Goal: Communication & Community: Ask a question

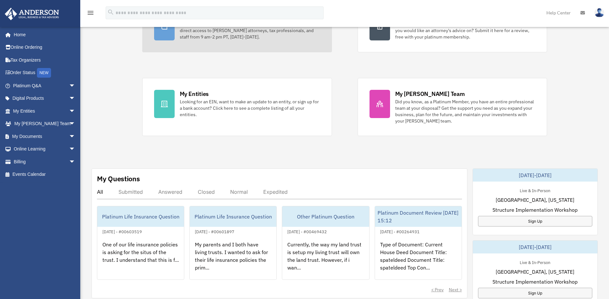
scroll to position [96, 0]
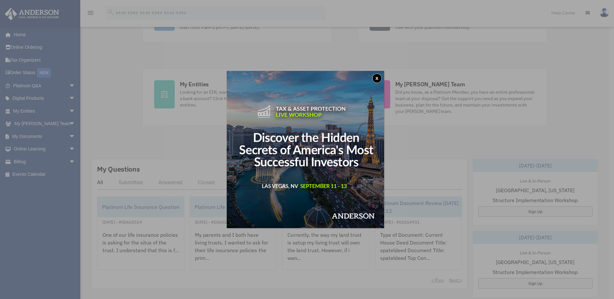
click at [379, 80] on button "x" at bounding box center [377, 79] width 10 height 10
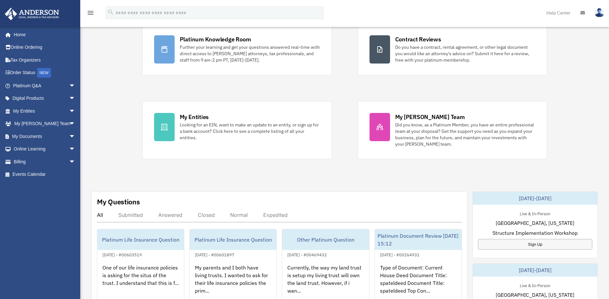
scroll to position [129, 0]
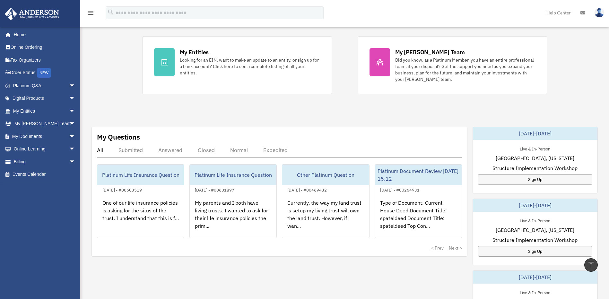
click at [139, 148] on div "Submitted" at bounding box center [131, 150] width 24 height 6
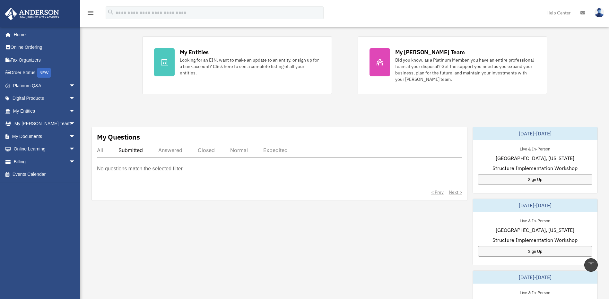
click at [166, 149] on div "Answered" at bounding box center [170, 150] width 24 height 6
click at [207, 149] on div "Closed" at bounding box center [206, 150] width 17 height 6
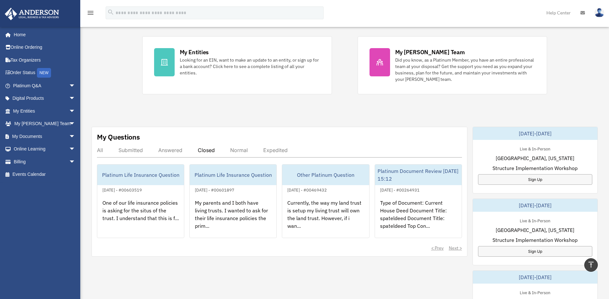
click at [235, 149] on div "Normal" at bounding box center [239, 150] width 18 height 6
click at [276, 149] on div "Expedited" at bounding box center [275, 150] width 24 height 6
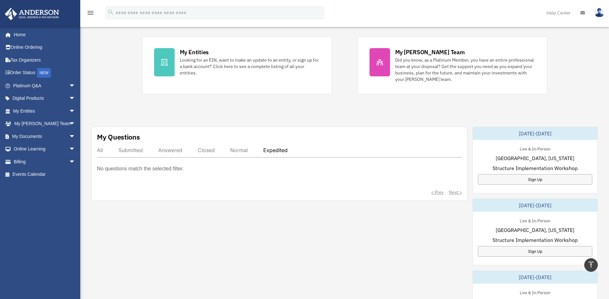
click at [102, 149] on div "All" at bounding box center [100, 150] width 6 height 6
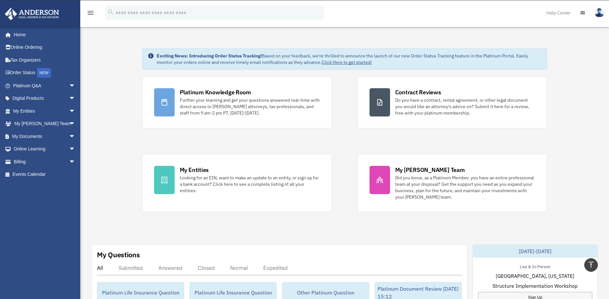
scroll to position [0, 0]
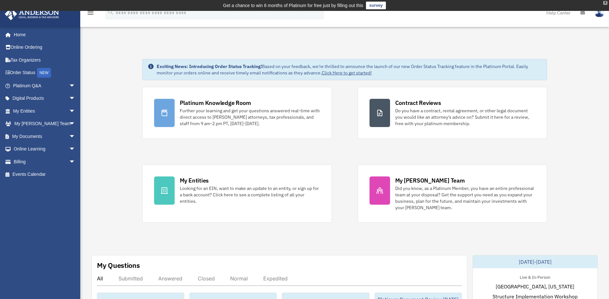
click at [604, 4] on div "X" at bounding box center [606, 3] width 4 height 4
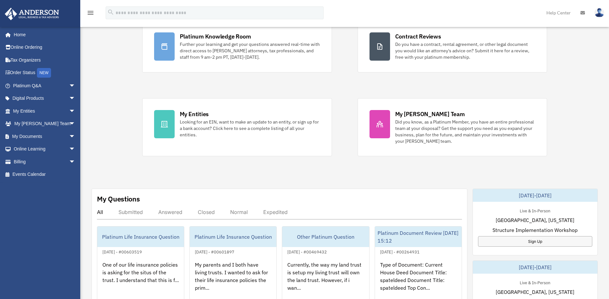
scroll to position [96, 0]
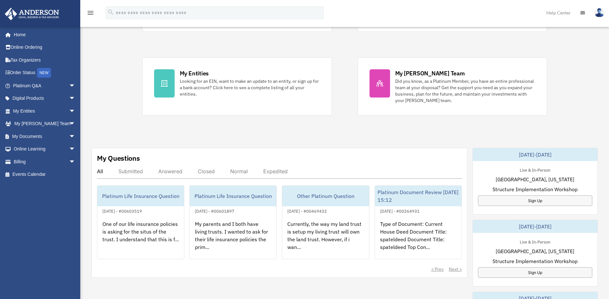
click at [137, 173] on div "Submitted" at bounding box center [131, 171] width 24 height 6
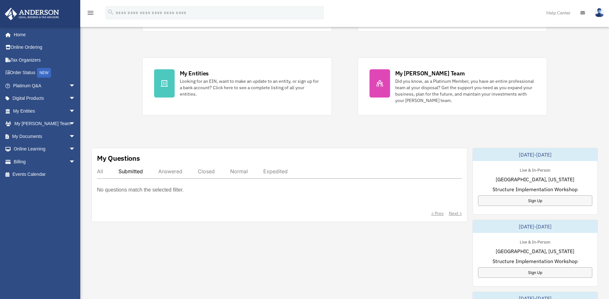
click at [178, 172] on div "Answered" at bounding box center [170, 171] width 24 height 6
click at [210, 172] on div "Closed" at bounding box center [206, 171] width 17 height 6
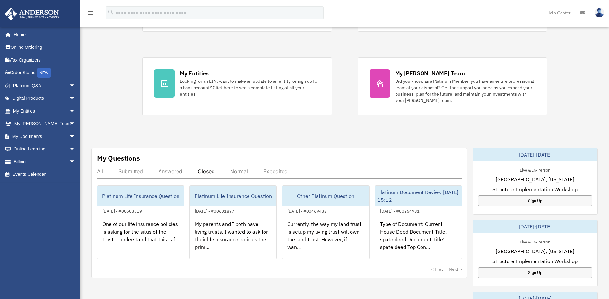
click at [242, 171] on div "Normal" at bounding box center [239, 171] width 18 height 6
click at [274, 172] on div "Expedited" at bounding box center [275, 171] width 24 height 6
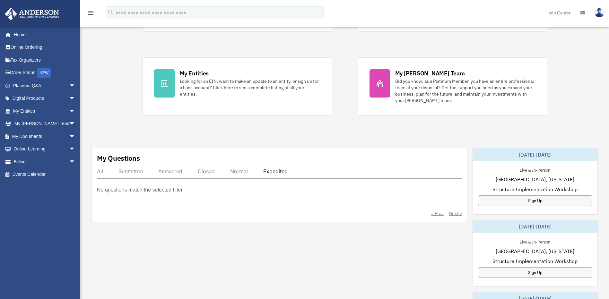
click at [103, 170] on div "All Submitted Answered Closed Normal Expedited" at bounding box center [279, 173] width 365 height 11
click at [98, 172] on div "All" at bounding box center [100, 171] width 6 height 6
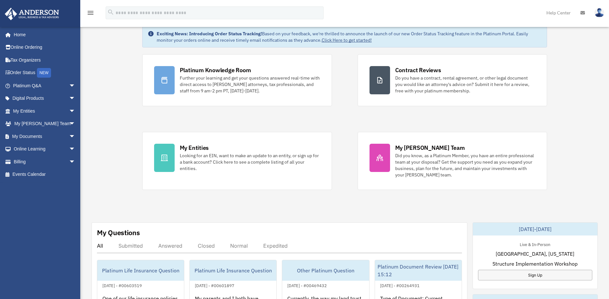
scroll to position [0, 0]
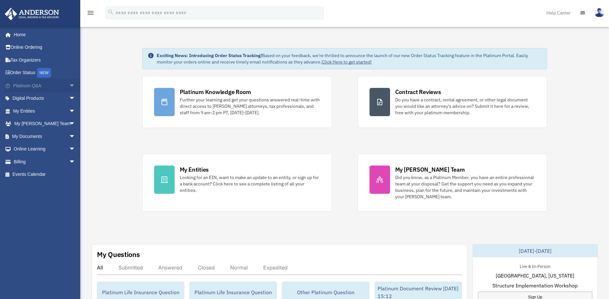
click at [69, 86] on span "arrow_drop_down" at bounding box center [75, 85] width 13 height 13
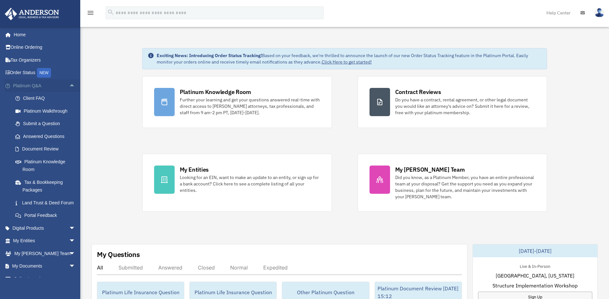
click at [69, 86] on span "arrow_drop_up" at bounding box center [75, 85] width 13 height 13
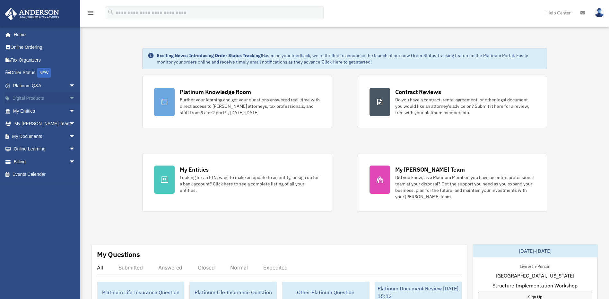
click at [69, 98] on span "arrow_drop_down" at bounding box center [75, 98] width 13 height 13
click at [69, 98] on span "arrow_drop_up" at bounding box center [75, 98] width 13 height 13
click at [69, 111] on span "arrow_drop_down" at bounding box center [75, 111] width 13 height 13
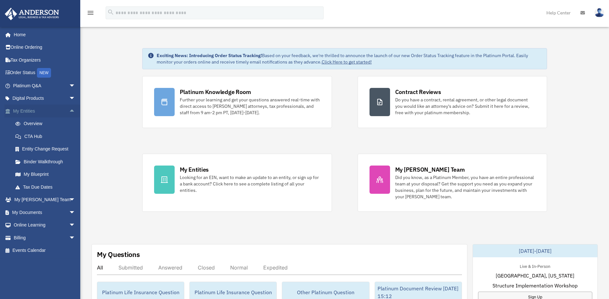
click at [69, 111] on span "arrow_drop_up" at bounding box center [75, 111] width 13 height 13
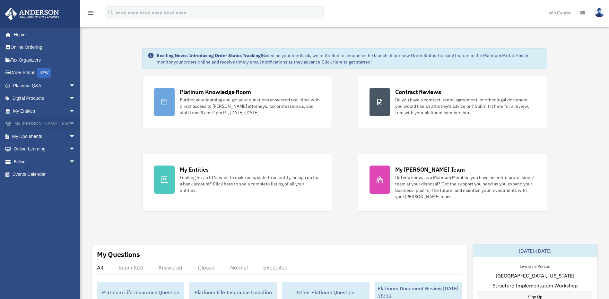
click at [69, 122] on span "arrow_drop_down" at bounding box center [75, 124] width 13 height 13
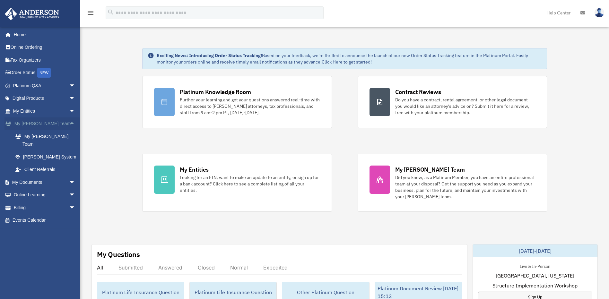
click at [69, 122] on span "arrow_drop_up" at bounding box center [75, 124] width 13 height 13
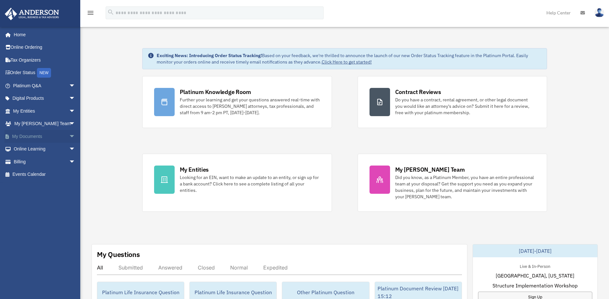
click at [69, 136] on span "arrow_drop_down" at bounding box center [75, 136] width 13 height 13
click at [69, 136] on span "arrow_drop_up" at bounding box center [75, 136] width 13 height 13
click at [69, 148] on span "arrow_drop_down" at bounding box center [75, 149] width 13 height 13
click at [69, 148] on span "arrow_drop_up" at bounding box center [75, 149] width 13 height 13
click at [69, 160] on span "arrow_drop_down" at bounding box center [75, 162] width 13 height 13
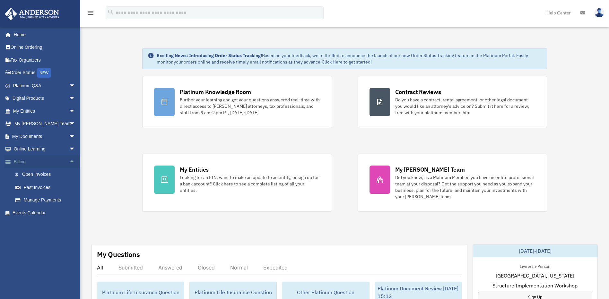
click at [69, 160] on span "arrow_drop_up" at bounding box center [75, 162] width 13 height 13
click at [27, 37] on link "Home" at bounding box center [44, 34] width 81 height 13
click at [601, 13] on img at bounding box center [600, 12] width 10 height 9
click at [59, 85] on link "Platinum Q&A arrow_drop_down" at bounding box center [44, 85] width 81 height 13
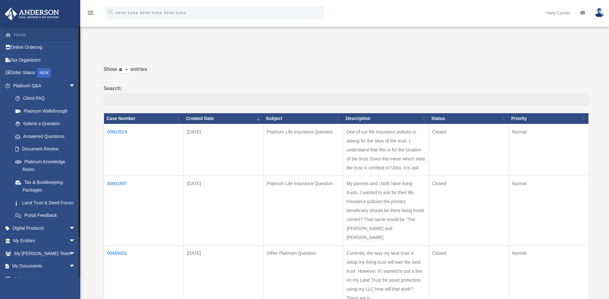
click at [26, 32] on link "Home" at bounding box center [44, 34] width 81 height 13
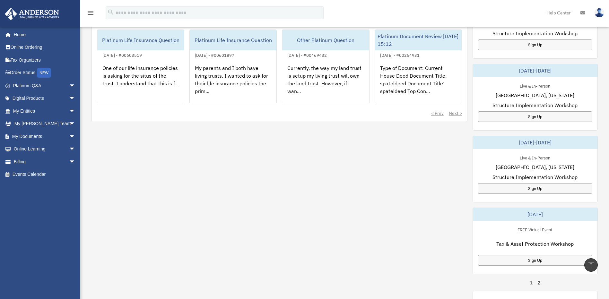
scroll to position [193, 0]
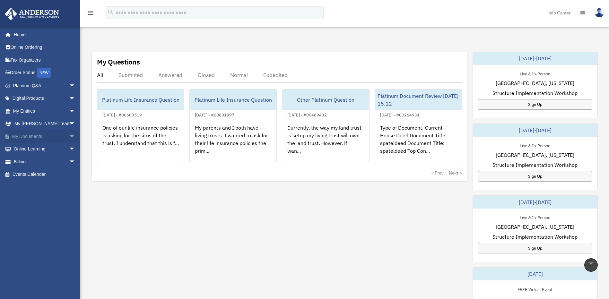
click at [69, 138] on span "arrow_drop_down" at bounding box center [75, 136] width 13 height 13
click at [69, 138] on span "arrow_drop_up" at bounding box center [75, 136] width 13 height 13
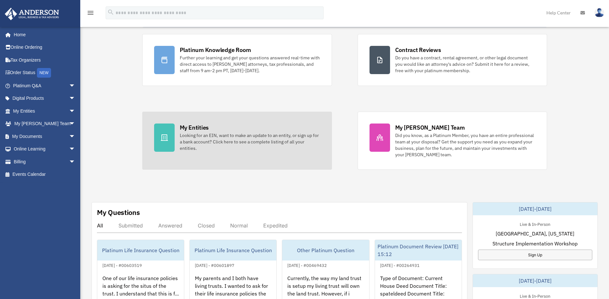
scroll to position [0, 0]
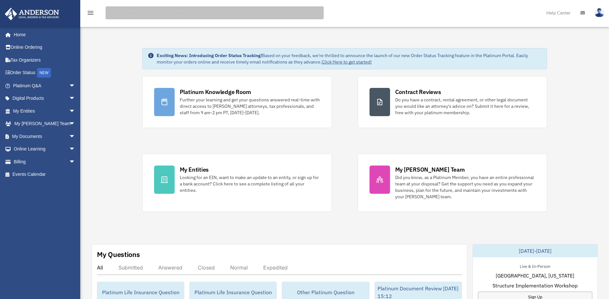
click at [162, 10] on input "search" at bounding box center [215, 12] width 218 height 13
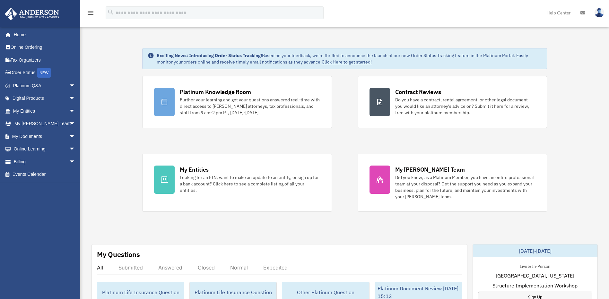
click at [91, 13] on icon "menu" at bounding box center [91, 13] width 8 height 8
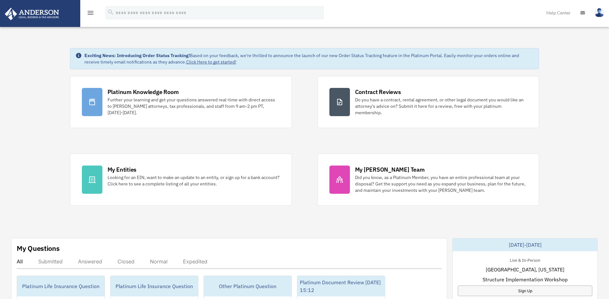
click at [91, 13] on icon "menu" at bounding box center [91, 13] width 8 height 8
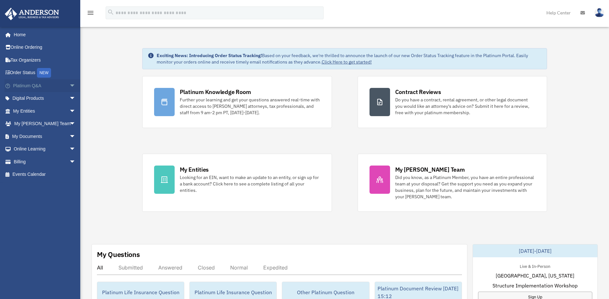
click at [60, 84] on link "Platinum Q&A arrow_drop_down" at bounding box center [44, 85] width 81 height 13
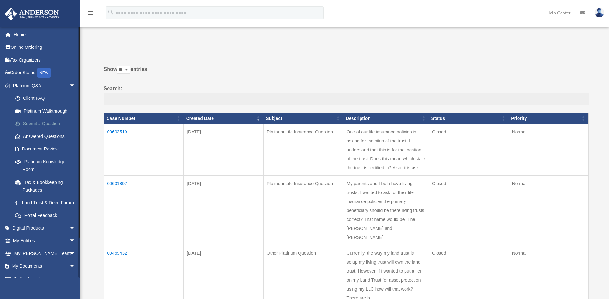
click at [47, 122] on link "Submit a Question" at bounding box center [47, 124] width 76 height 13
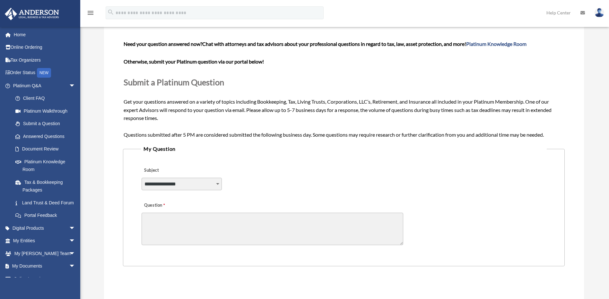
scroll to position [64, 0]
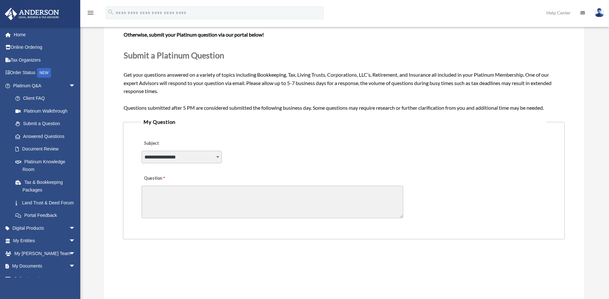
click at [209, 160] on select "**********" at bounding box center [182, 157] width 80 height 12
select select "******"
click at [142, 151] on select "**********" at bounding box center [182, 157] width 80 height 12
click at [240, 204] on textarea "Question" at bounding box center [273, 202] width 262 height 32
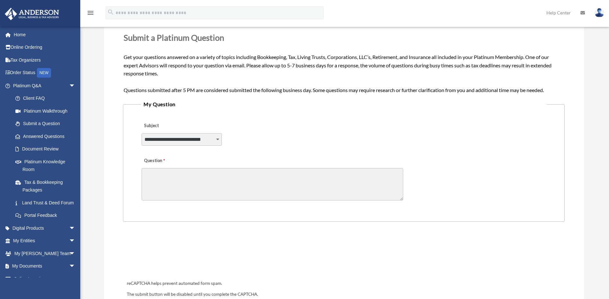
scroll to position [96, 0]
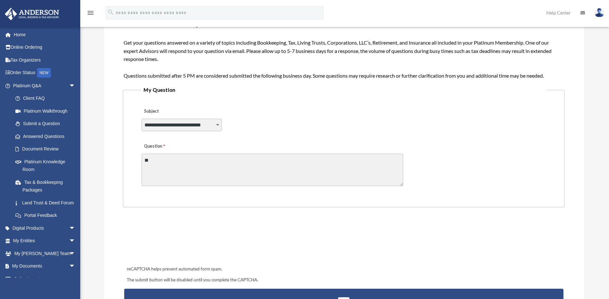
type textarea "*"
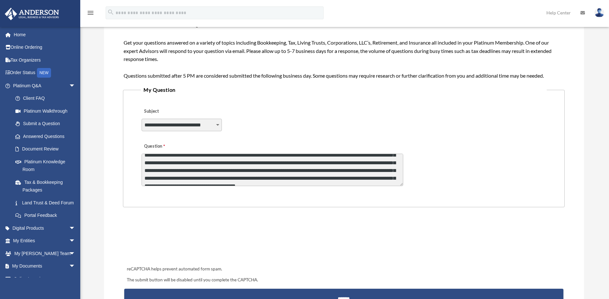
scroll to position [26, 0]
click at [258, 181] on textarea "**********" at bounding box center [273, 170] width 262 height 32
click at [358, 181] on textarea "**********" at bounding box center [273, 170] width 262 height 32
click at [377, 183] on textarea "**********" at bounding box center [273, 170] width 262 height 32
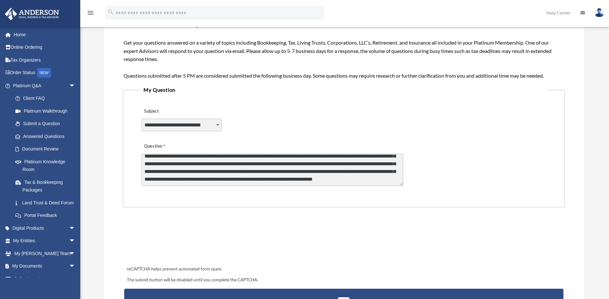
scroll to position [50, 0]
type textarea "**********"
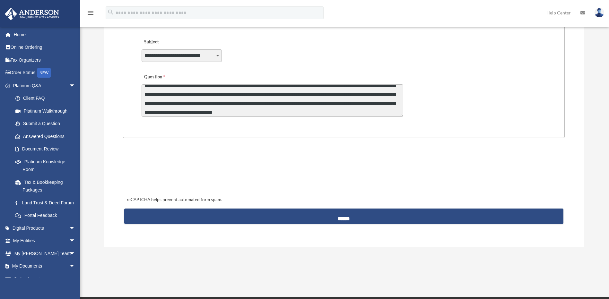
scroll to position [193, 0]
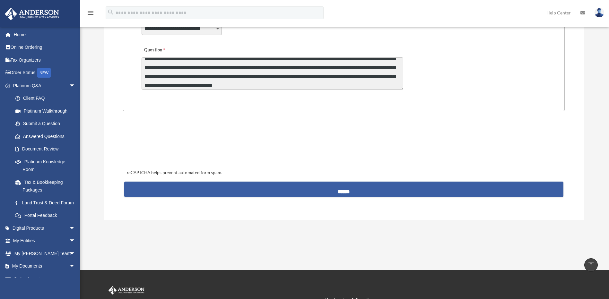
click at [325, 189] on input "******" at bounding box center [343, 189] width 439 height 15
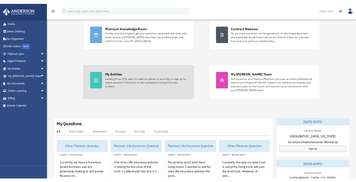
scroll to position [129, 0]
